Goal: Information Seeking & Learning: Learn about a topic

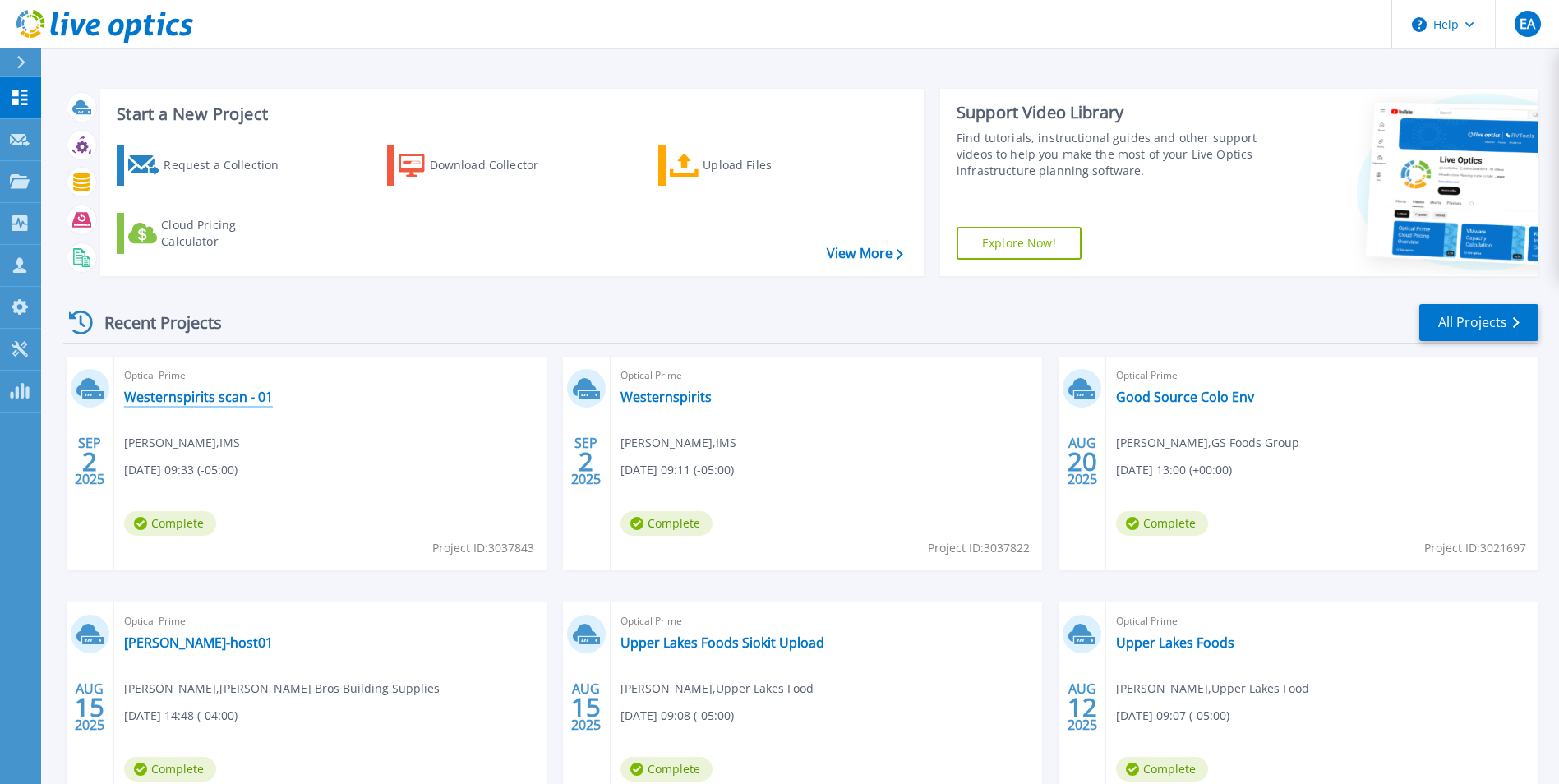
click at [222, 388] on link "Westernspirits scan - 01" at bounding box center [197, 396] width 148 height 16
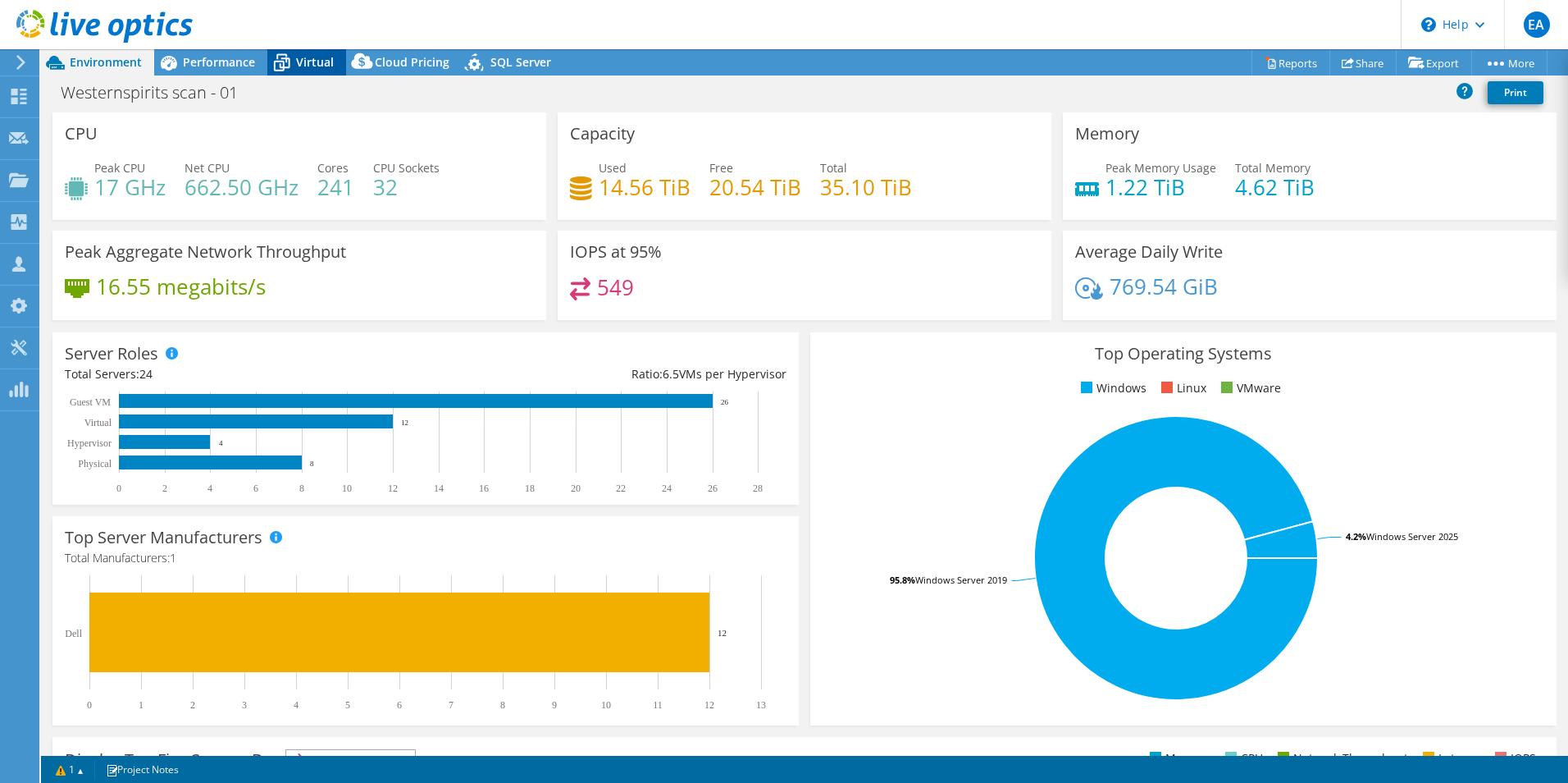
click at [313, 58] on span "Virtual" at bounding box center [315, 61] width 38 height 16
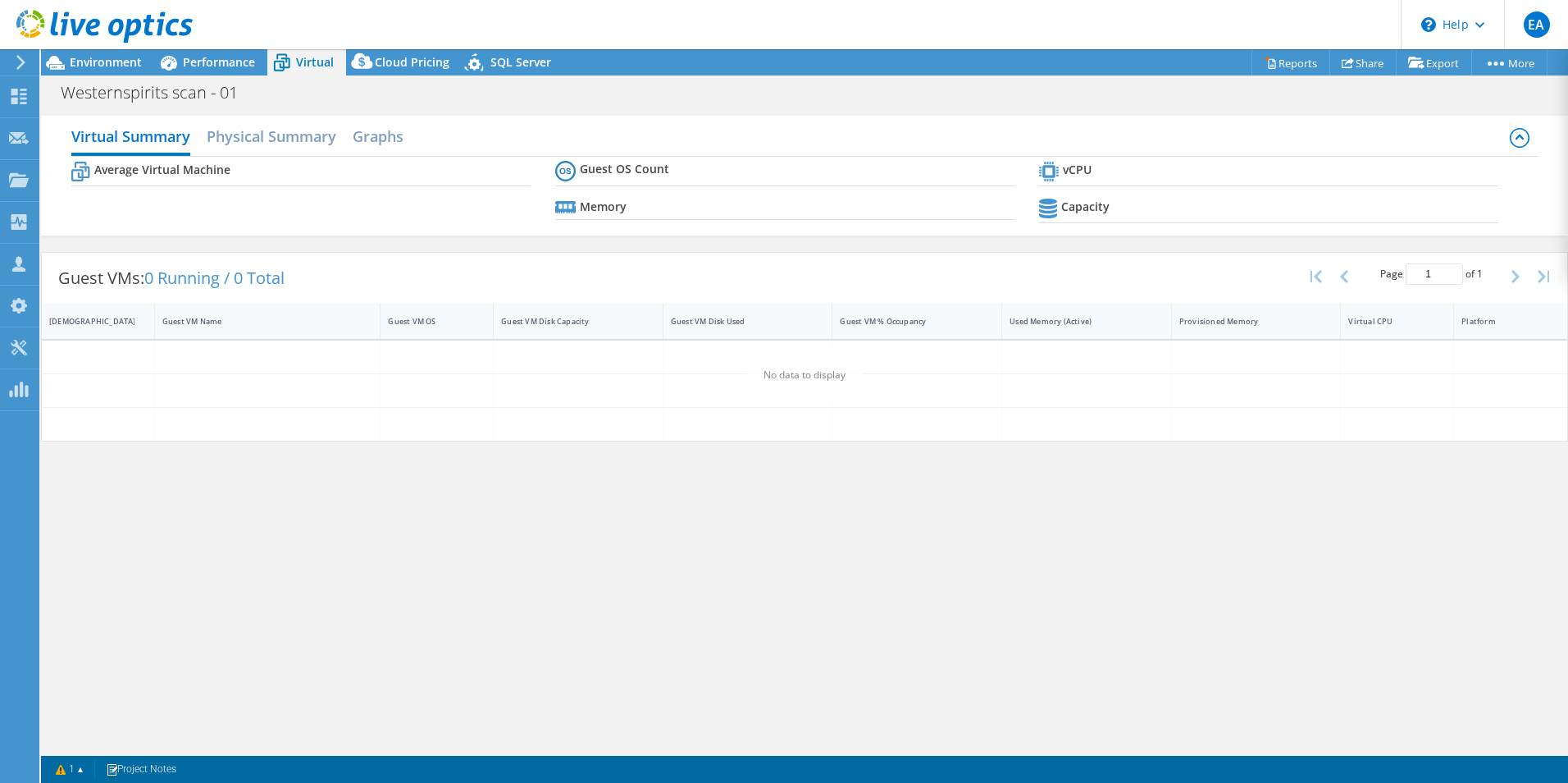
select select "USD"
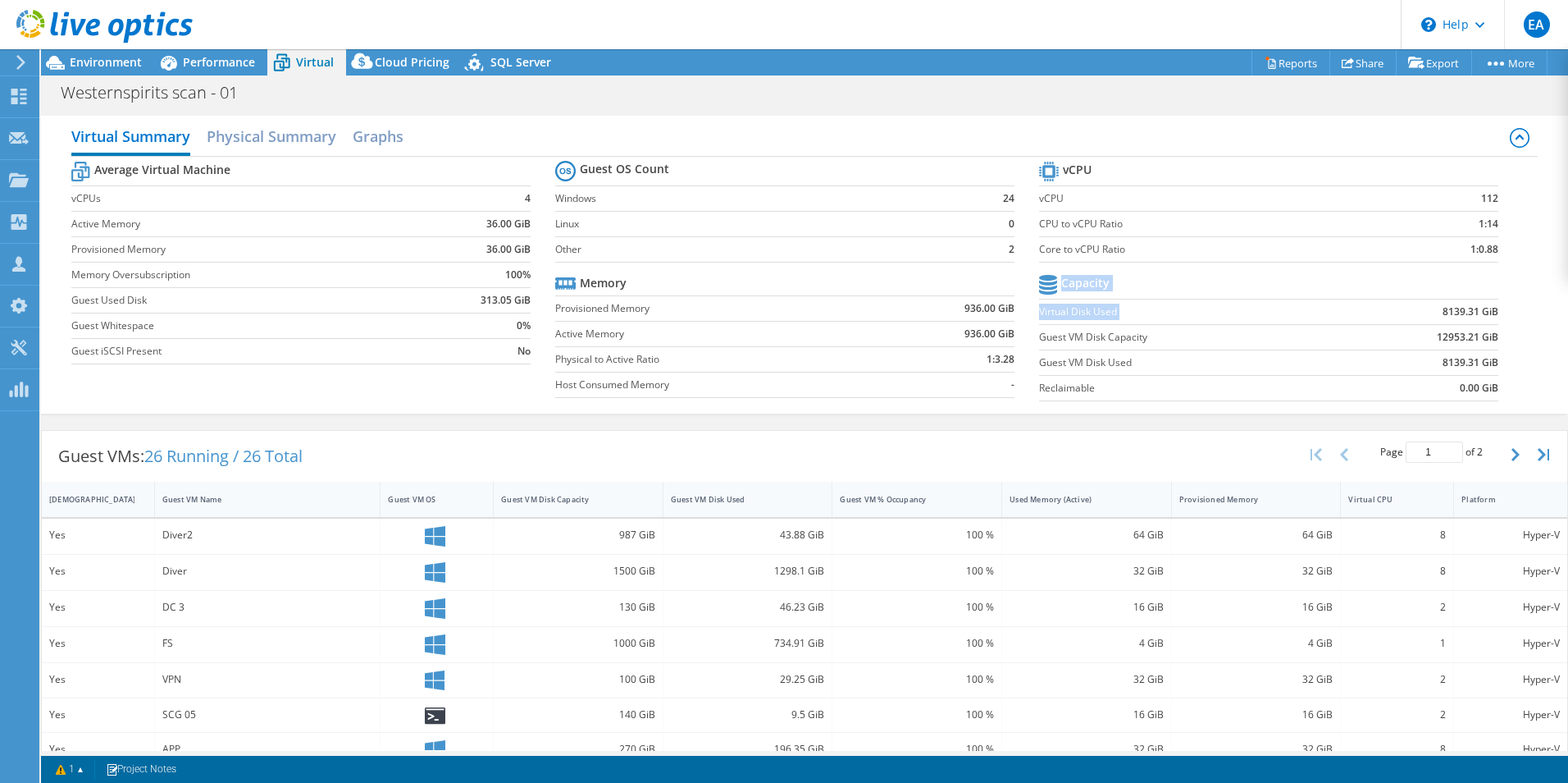
drag, startPoint x: 1420, startPoint y: 312, endPoint x: 1494, endPoint y: 311, distance: 74.0
click at [1494, 311] on section "vCPU vCPU 112 CPU to vCPU Ratio 1:14 Core to vCPU Ratio 1:0.88 Capacity Virtual…" at bounding box center [1280, 283] width 484 height 252
click at [1403, 319] on td "8139.31 GiB" at bounding box center [1418, 311] width 159 height 25
drag, startPoint x: 1414, startPoint y: 313, endPoint x: 1484, endPoint y: 311, distance: 70.0
click at [1484, 311] on td "8139.31 GiB" at bounding box center [1418, 311] width 159 height 25
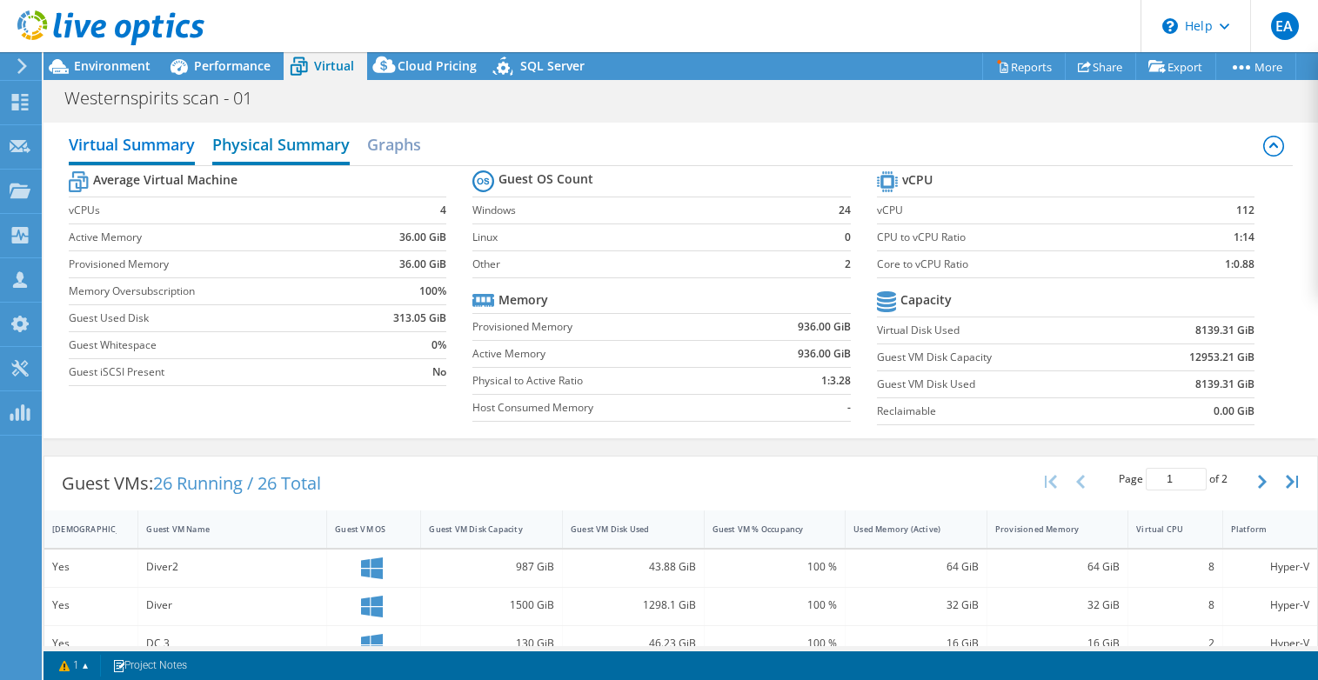
click at [295, 145] on h2 "Physical Summary" at bounding box center [280, 146] width 137 height 38
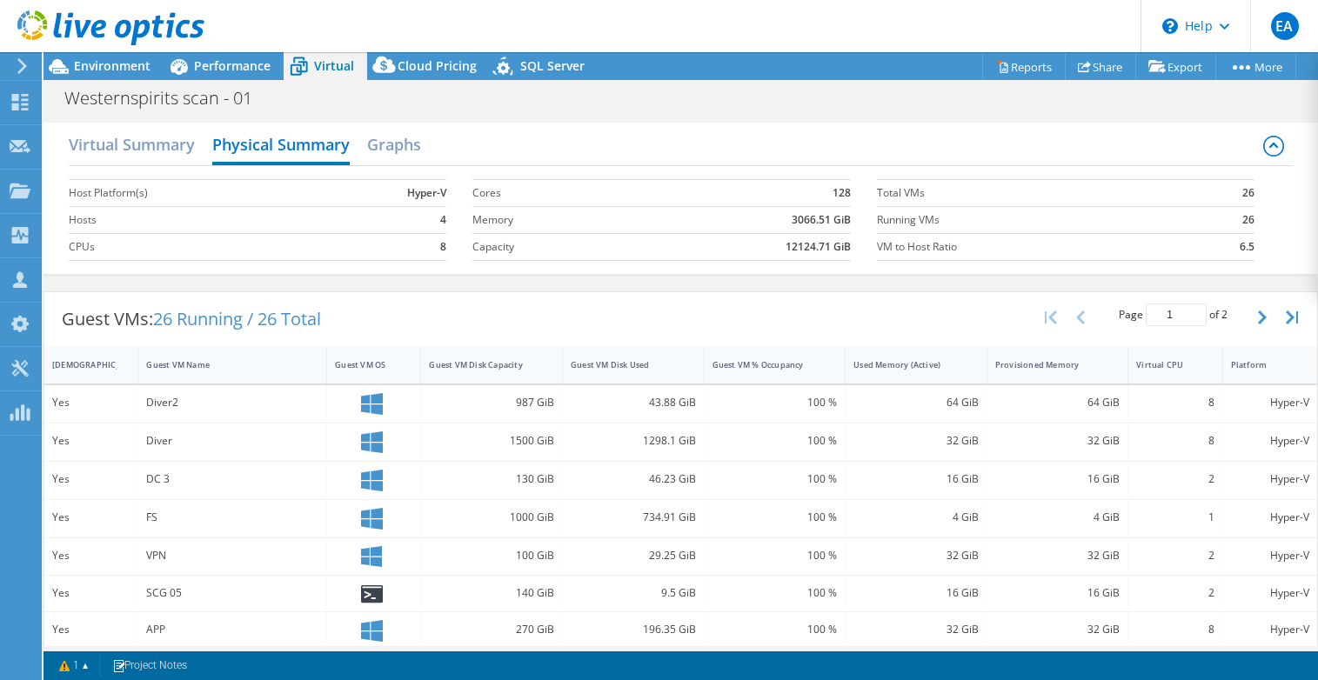
click at [884, 45] on header "EA Partner Team Member [PERSON_NAME] [EMAIL_ADDRESS][DOMAIN_NAME] Kaseya-Unitre…" at bounding box center [659, 26] width 1318 height 52
click at [165, 146] on h2 "Virtual Summary" at bounding box center [132, 146] width 126 height 38
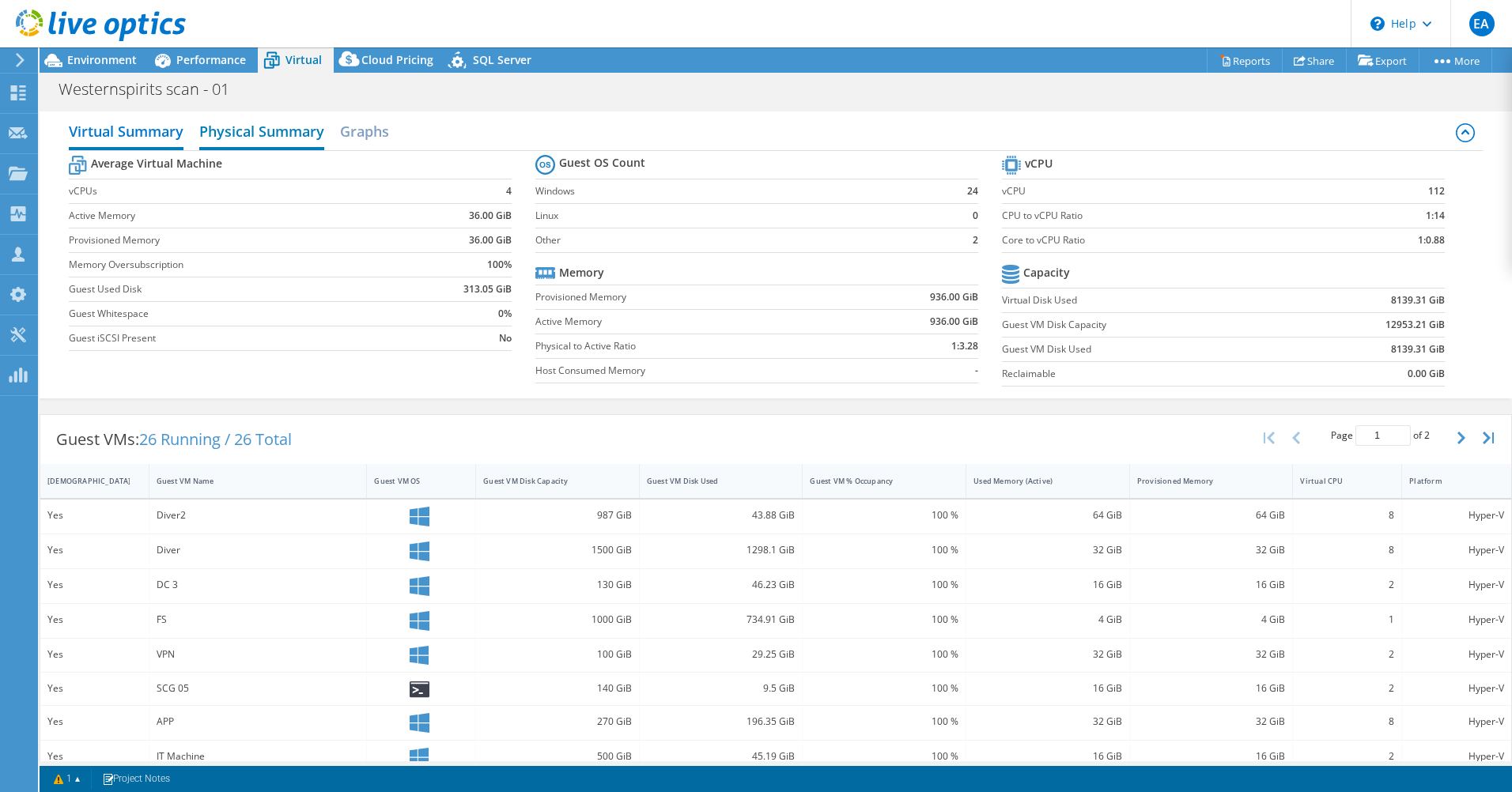
click at [228, 130] on h2 "Physical Summary" at bounding box center [261, 133] width 125 height 35
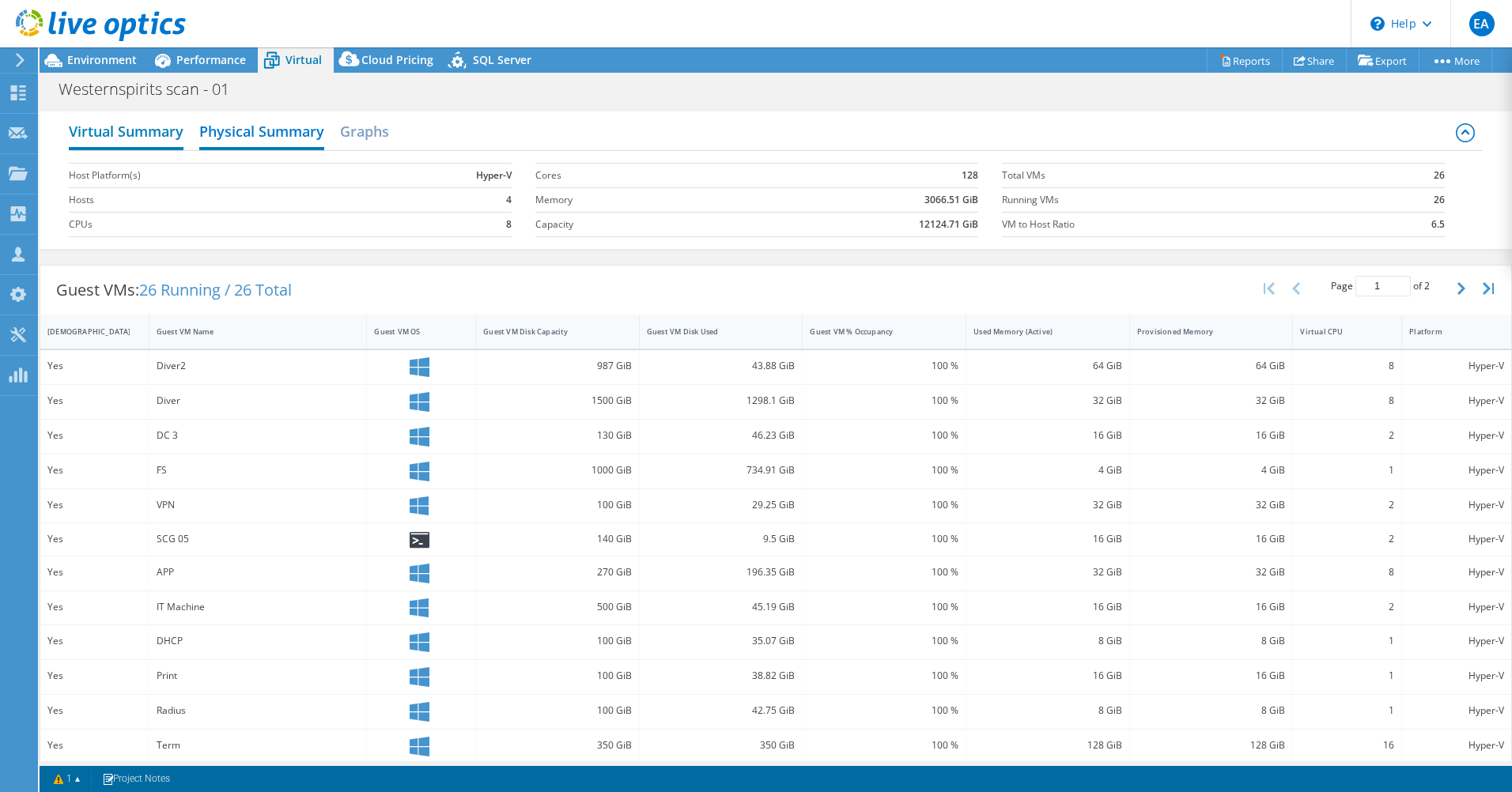
click at [161, 138] on h2 "Virtual Summary" at bounding box center [126, 133] width 115 height 35
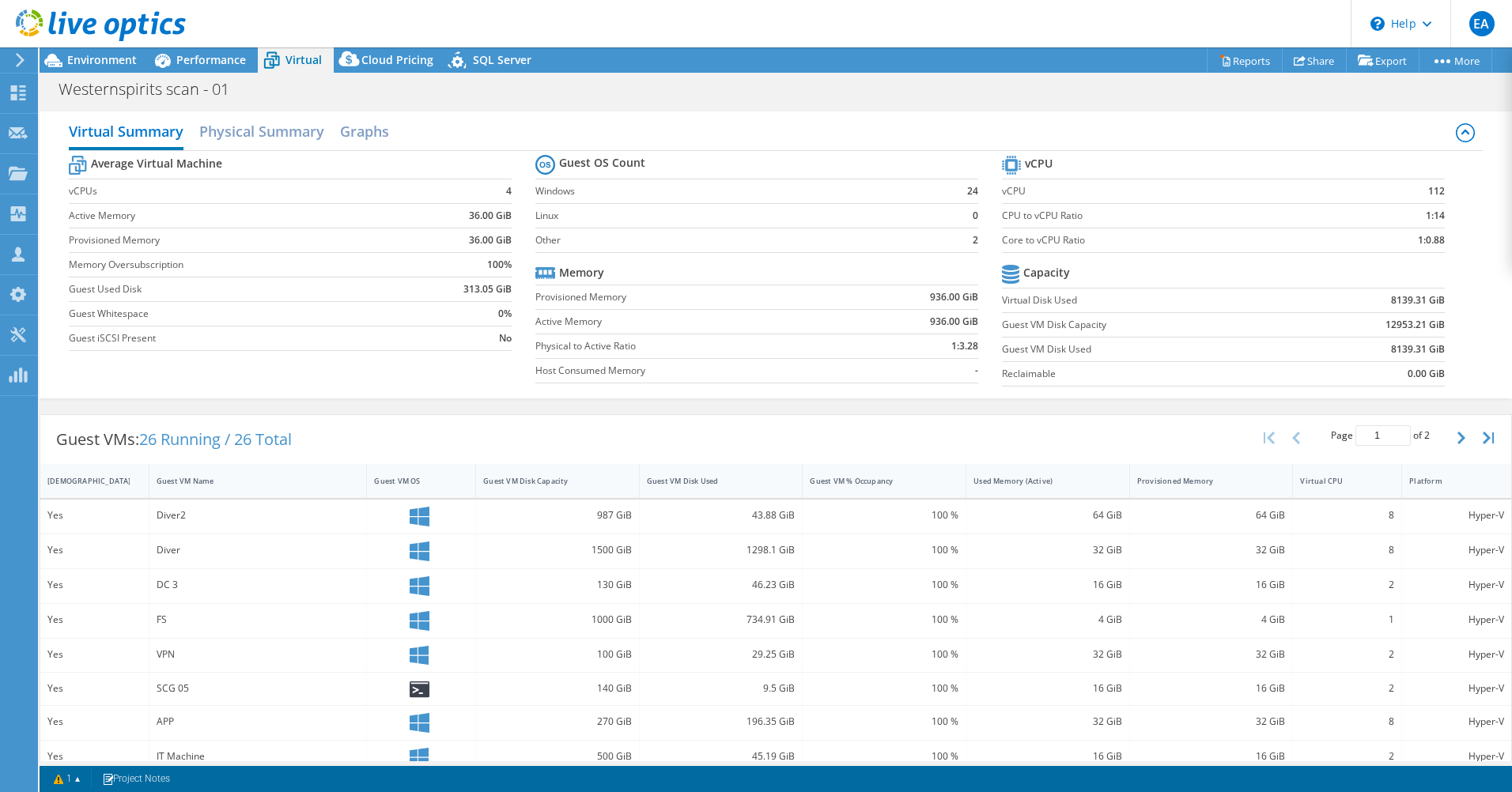
click at [1002, 297] on label "Virtual Disk Used" at bounding box center [1147, 300] width 289 height 15
click at [992, 302] on section "Guest OS Count Windows 24 Linux 0 Other 2 Memory Provisioned Memory 936.00 GiB …" at bounding box center [768, 271] width 466 height 240
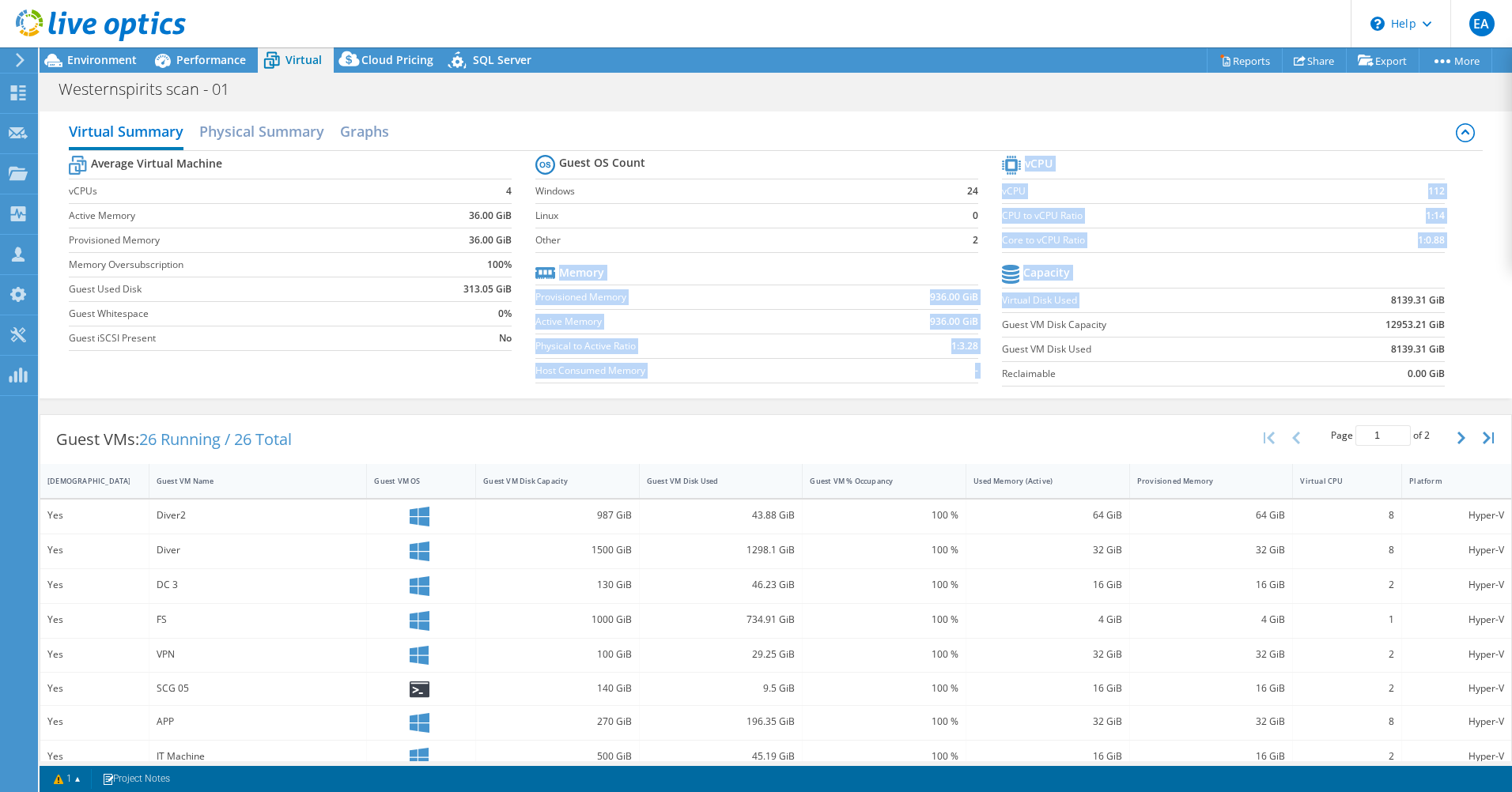
drag, startPoint x: 993, startPoint y: 296, endPoint x: 1289, endPoint y: 295, distance: 296.0
click at [1287, 295] on div "Average Virtual Machine vCPUs 4 Active Memory 36.00 GiB Provisioned Memory 36.0…" at bounding box center [776, 273] width 1414 height 244
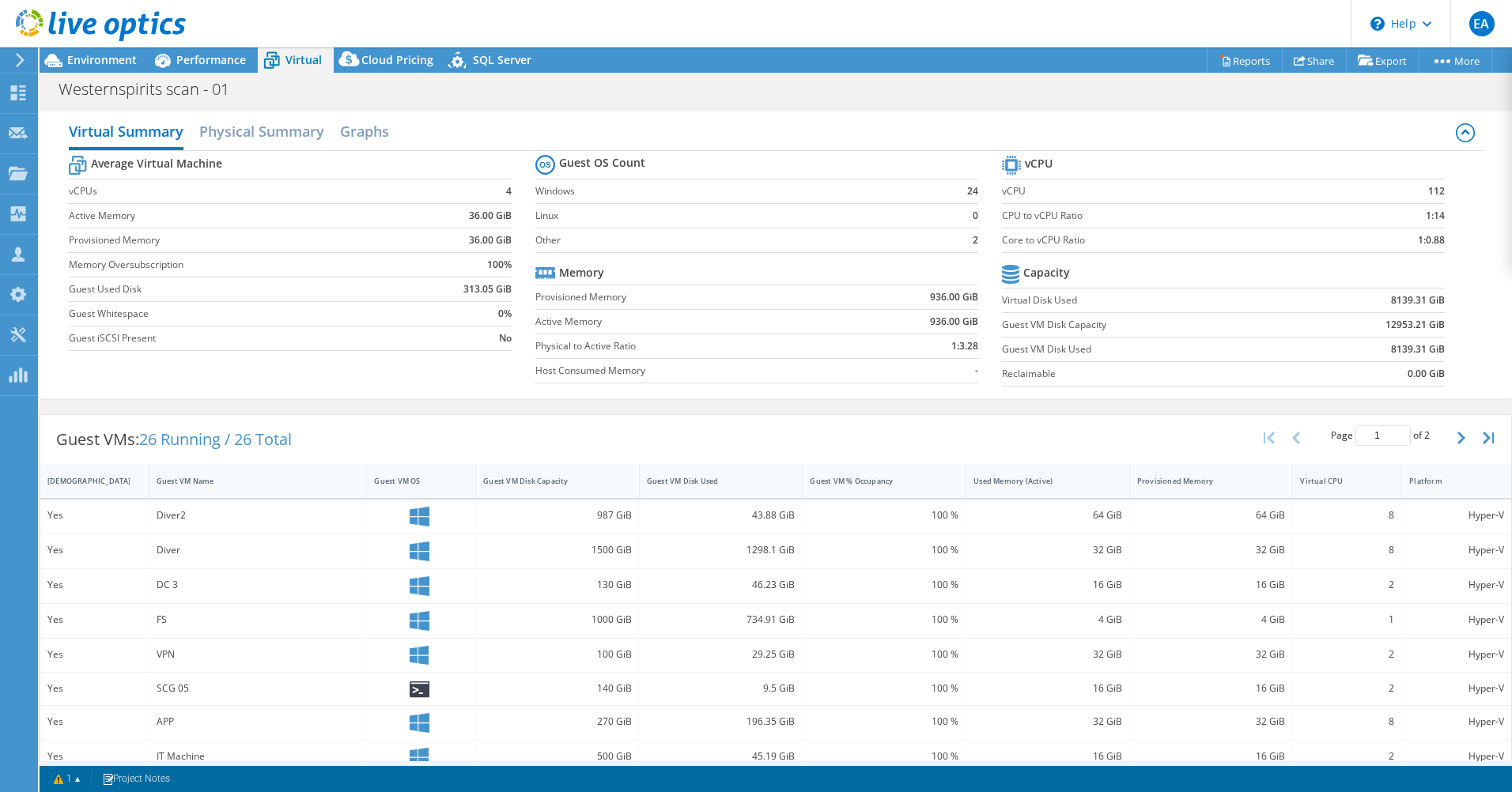
click at [1428, 305] on b "8139.31 GiB" at bounding box center [1417, 300] width 54 height 15
drag, startPoint x: 1436, startPoint y: 300, endPoint x: 1365, endPoint y: 301, distance: 71.0
click at [1365, 301] on section "vCPU vCPU 112 CPU to vCPU Ratio 1:14 Core to vCPU Ratio 1:0.88 Capacity Virtual…" at bounding box center [1235, 273] width 466 height 243
click at [1368, 302] on td "8139.31 GiB" at bounding box center [1367, 300] width 154 height 25
drag, startPoint x: 1370, startPoint y: 302, endPoint x: 1421, endPoint y: 297, distance: 51.2
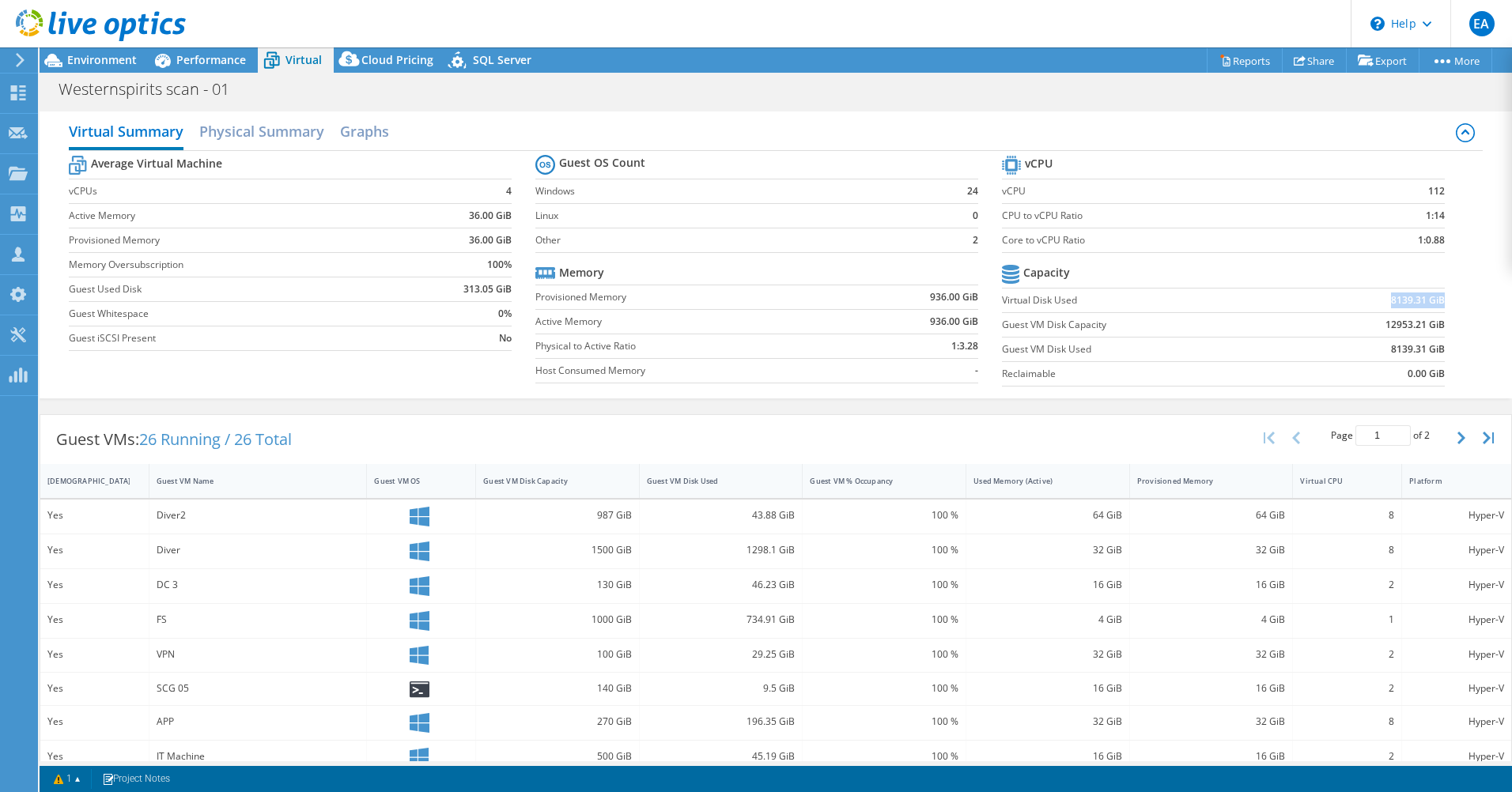
click at [1421, 297] on td "8139.31 GiB" at bounding box center [1367, 300] width 154 height 25
